Goal: Task Accomplishment & Management: Manage account settings

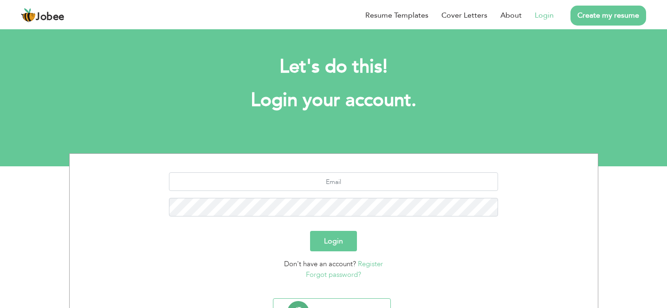
click at [541, 19] on link "Login" at bounding box center [543, 15] width 19 height 11
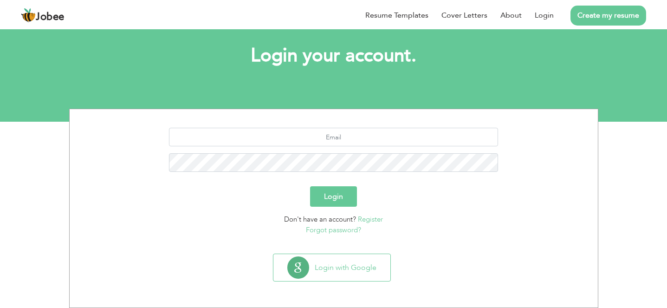
click at [369, 146] on div at bounding box center [334, 153] width 514 height 51
click at [357, 135] on input "text" at bounding box center [333, 137] width 329 height 19
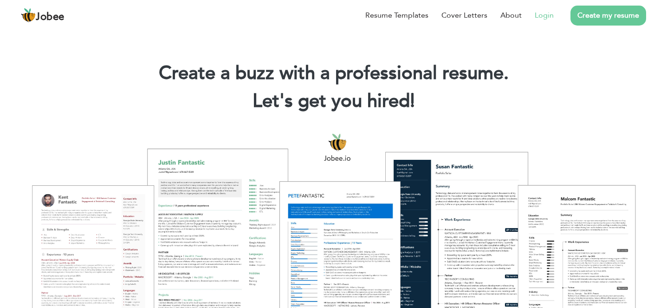
click at [547, 16] on link "Login" at bounding box center [543, 15] width 19 height 11
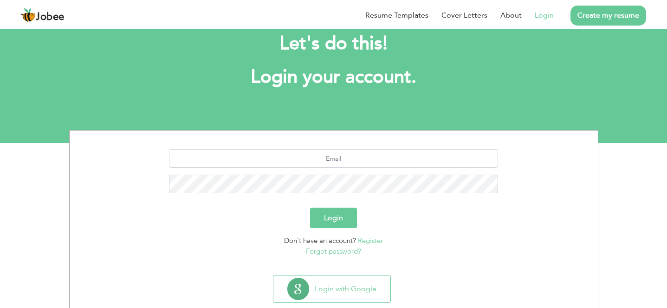
scroll to position [45, 0]
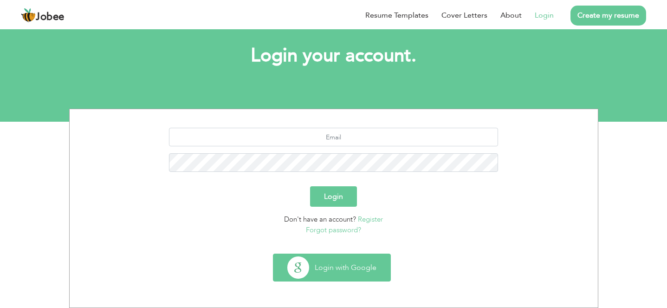
click at [330, 266] on button "Login with Google" at bounding box center [331, 267] width 117 height 27
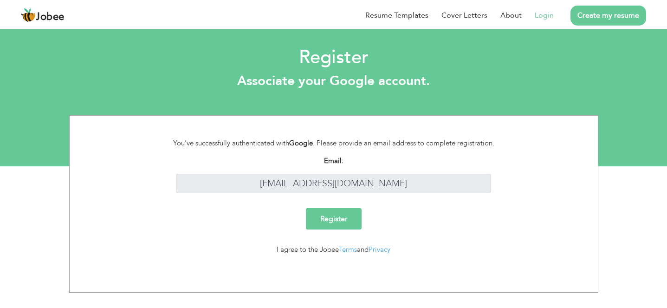
click at [331, 221] on input "Register" at bounding box center [334, 218] width 56 height 21
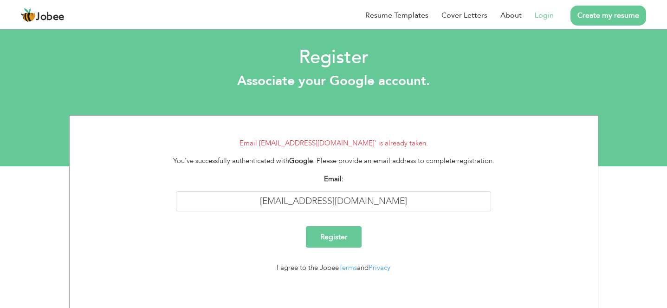
click at [545, 19] on link "Login" at bounding box center [543, 15] width 19 height 11
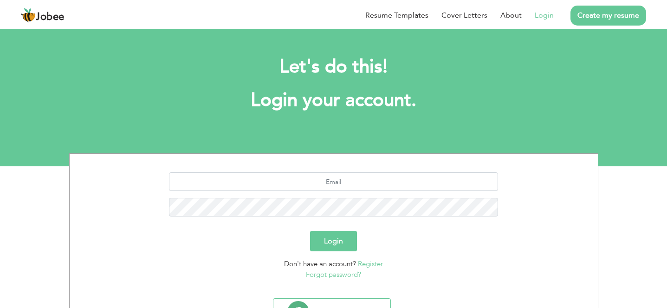
scroll to position [45, 0]
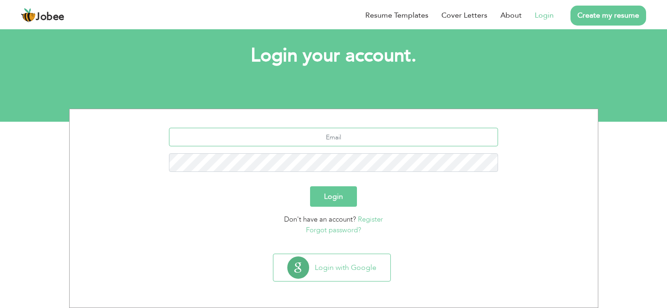
click at [322, 136] on input "text" at bounding box center [333, 137] width 329 height 19
type input "[EMAIL_ADDRESS][DOMAIN_NAME]"
click at [339, 197] on button "Login" at bounding box center [333, 196] width 47 height 20
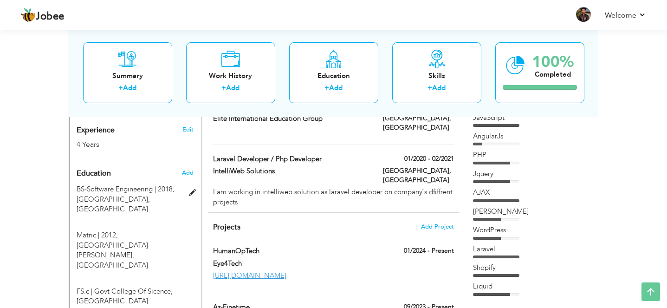
scroll to position [359, 0]
